Goal: Complete application form

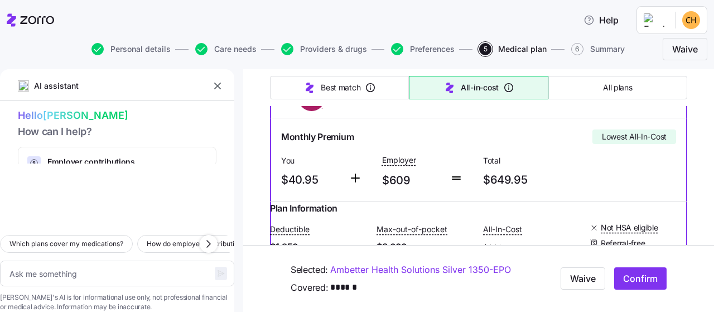
scroll to position [129, 0]
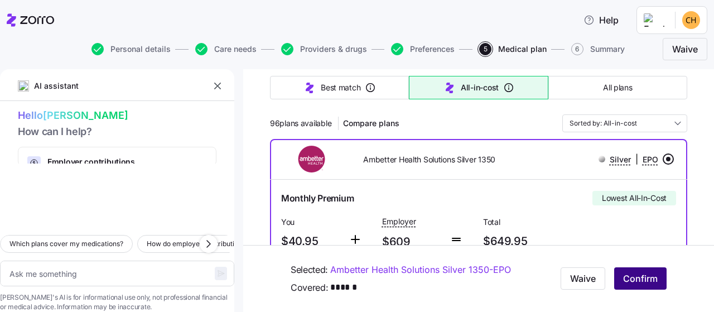
click at [631, 281] on span "Confirm" at bounding box center [640, 278] width 35 height 13
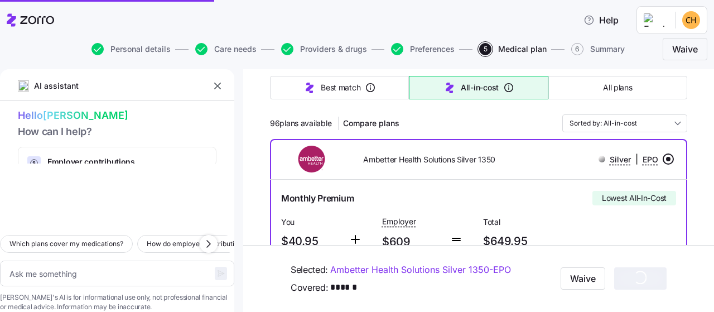
type textarea "x"
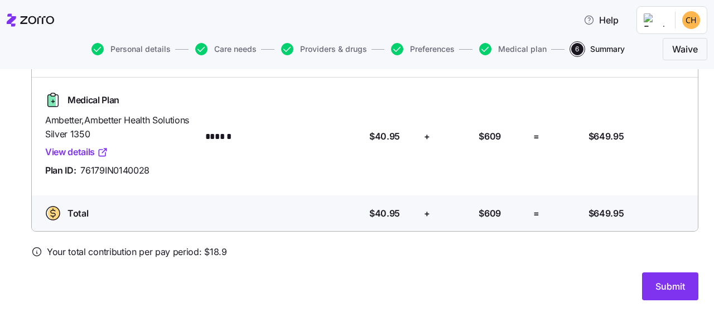
scroll to position [132, 0]
click at [669, 285] on span "Submit" at bounding box center [670, 285] width 30 height 13
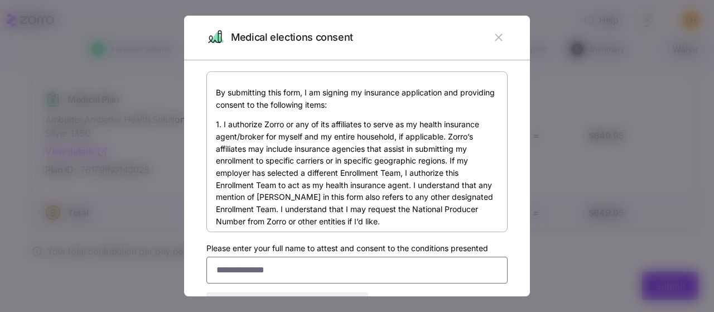
click at [267, 277] on input "Please enter your full name to attest and consent to the conditions presented" at bounding box center [356, 270] width 301 height 27
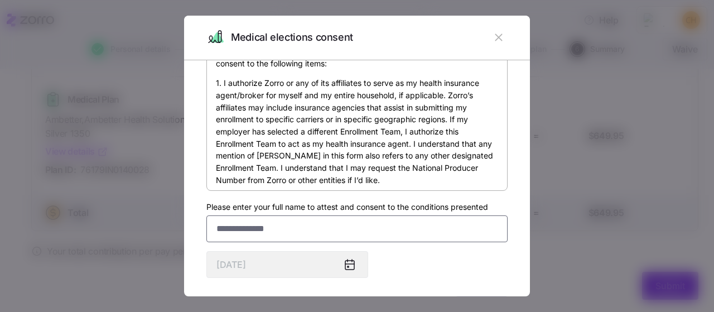
scroll to position [65, 0]
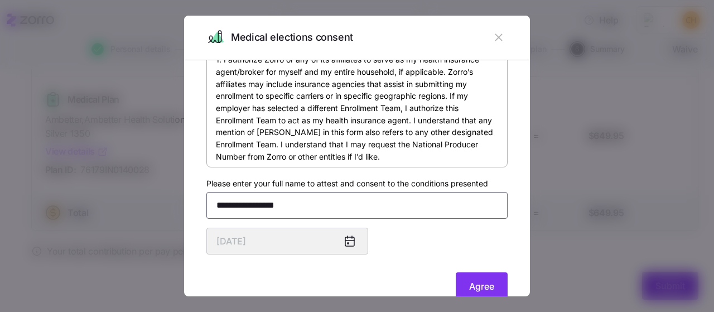
type input "**********"
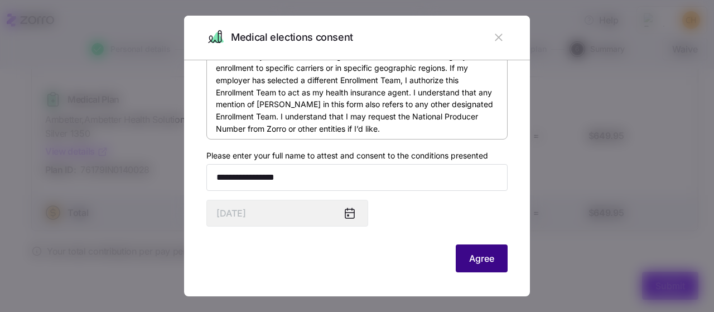
click at [472, 262] on span "Agree" at bounding box center [481, 258] width 25 height 13
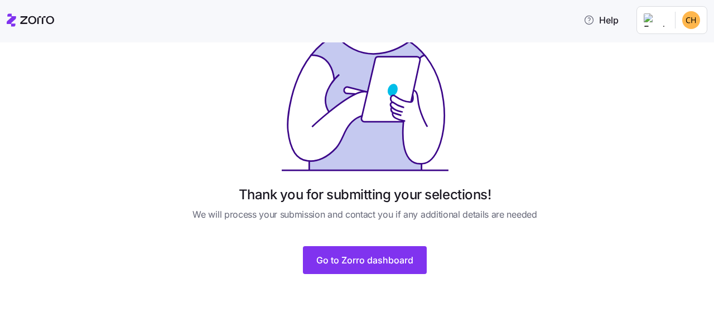
scroll to position [103, 0]
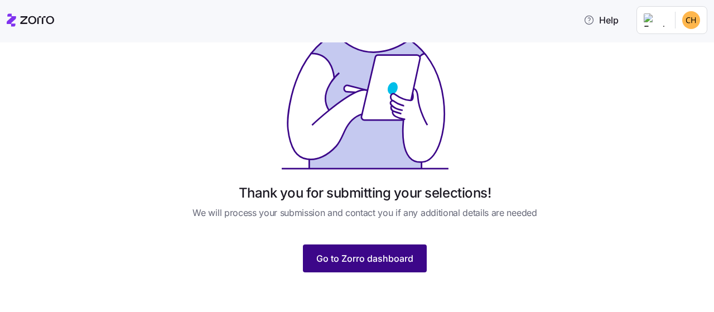
click at [344, 254] on span "Go to Zorro dashboard" at bounding box center [364, 258] width 97 height 13
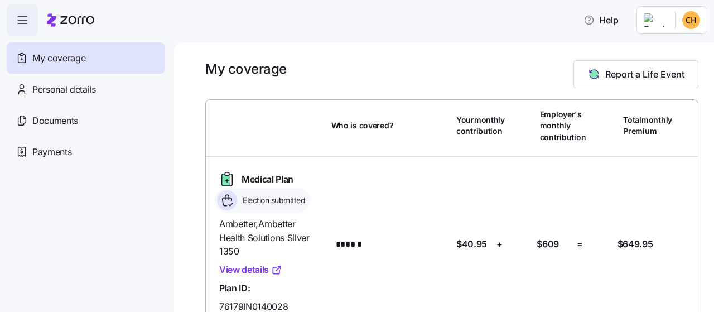
click at [24, 18] on icon "button" at bounding box center [22, 19] width 13 height 13
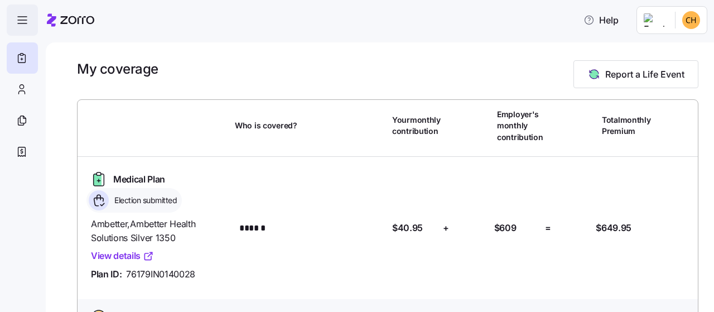
click at [24, 18] on icon "button" at bounding box center [22, 19] width 13 height 13
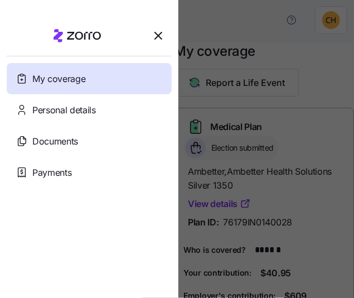
drag, startPoint x: 22, startPoint y: 30, endPoint x: -172, endPoint y: 28, distance: 194.7
click at [0, 28] on section "My coverage Personal details Documents Partners hub Payments" at bounding box center [89, 149] width 179 height 298
